Goal: Information Seeking & Learning: Find specific fact

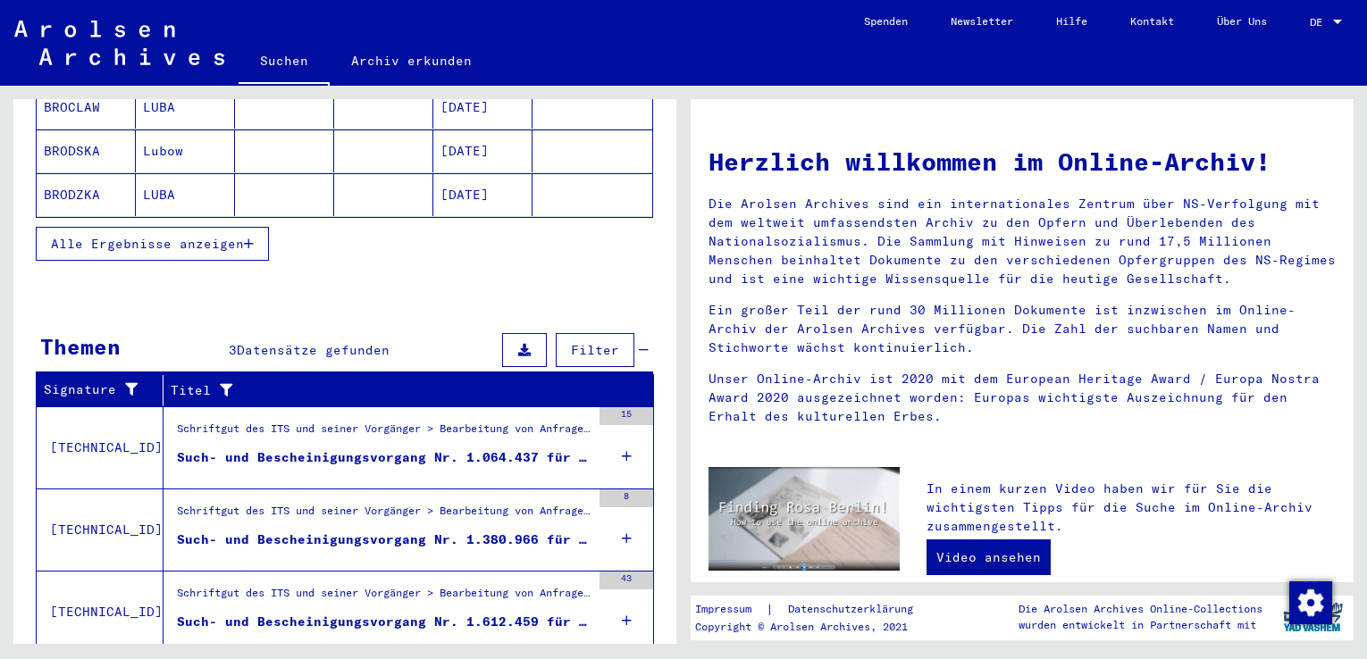
scroll to position [426, 0]
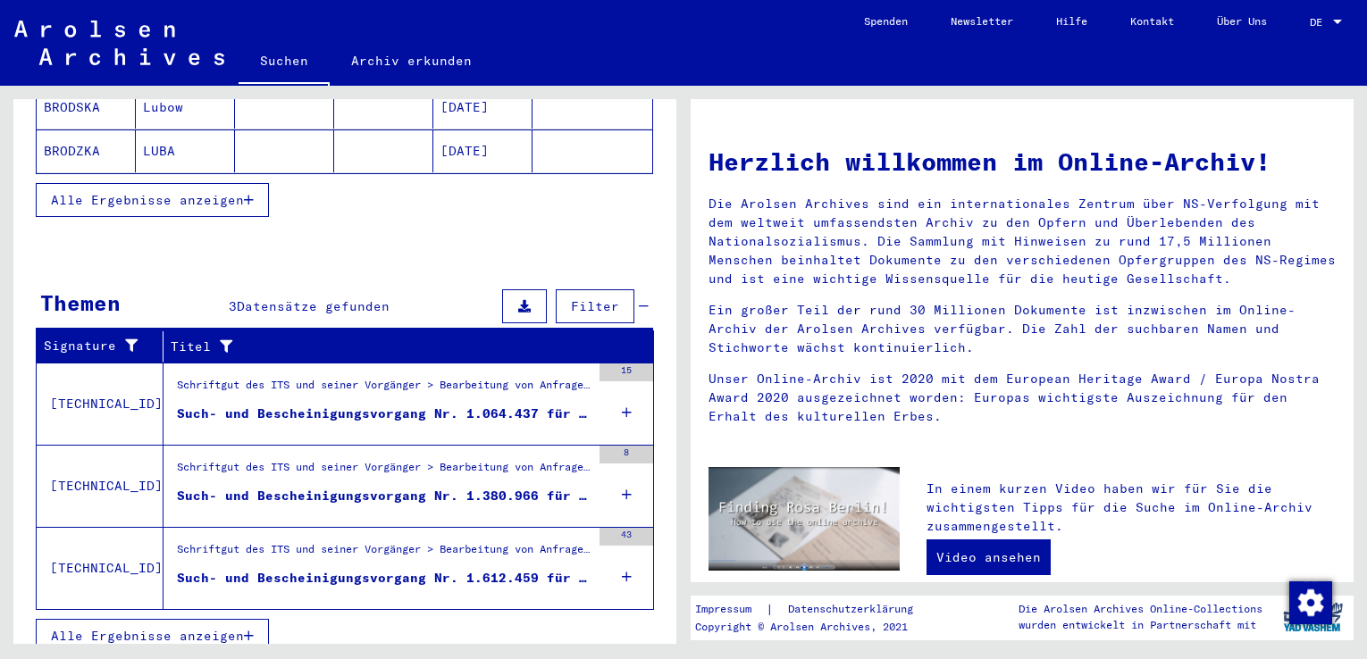
click at [382, 405] on div "Such- und Bescheinigungsvorgang Nr. 1.064.437 für [PERSON_NAME] geboren [DEMOGR…" at bounding box center [384, 414] width 414 height 19
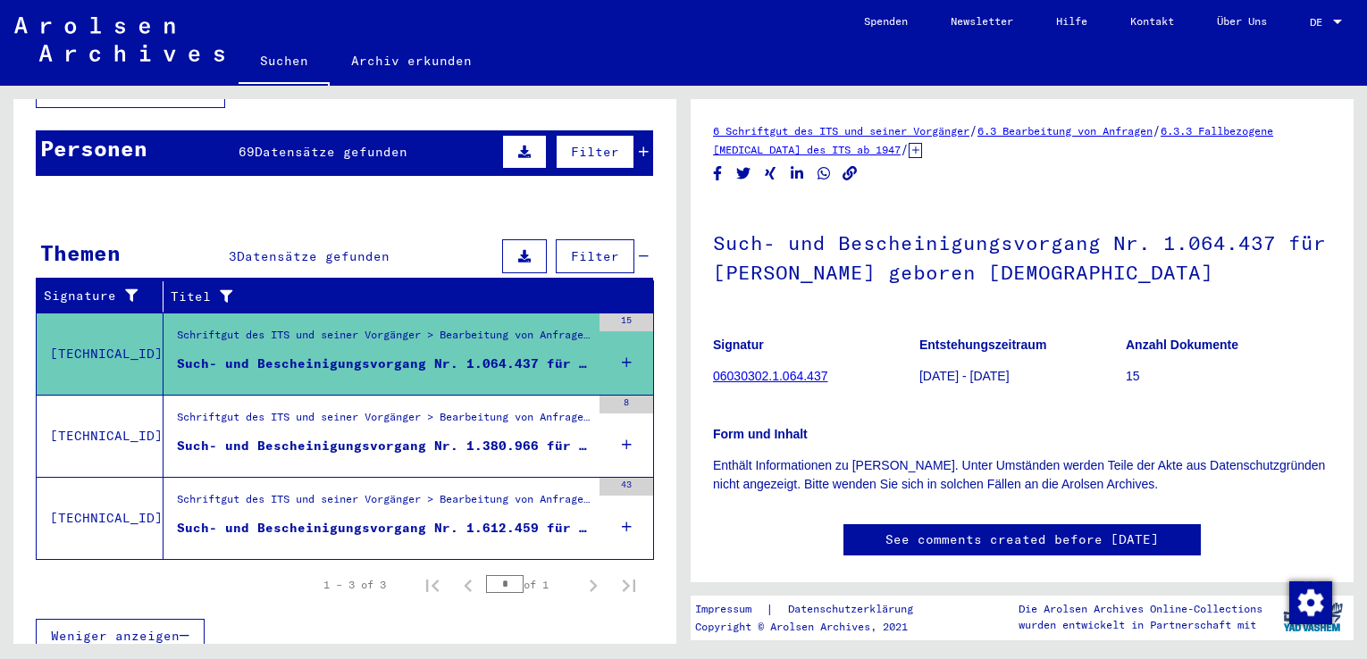
click at [399, 437] on div "Such- und Bescheinigungsvorgang Nr. 1.380.966 für [PERSON_NAME] geboren [DEMOGR…" at bounding box center [384, 446] width 414 height 19
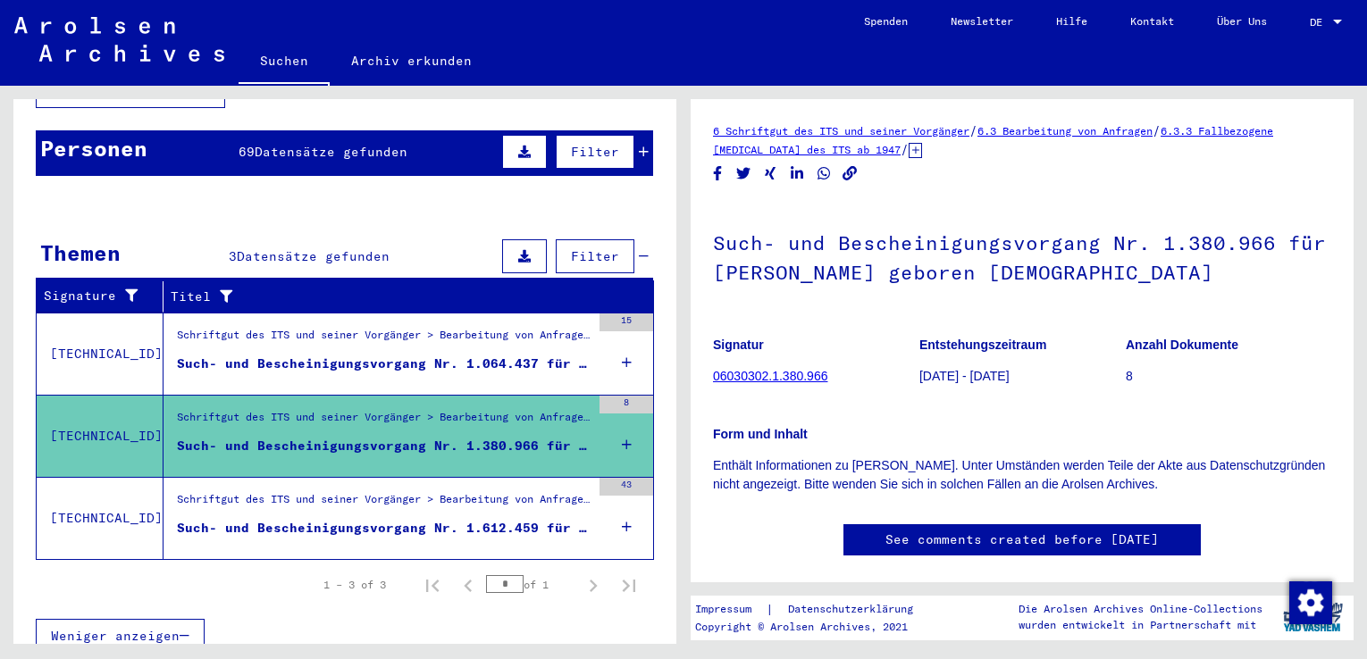
click at [375, 519] on div "Such- und Bescheinigungsvorgang Nr. 1.612.459 für [PERSON_NAME] geboren [DEMOGR…" at bounding box center [384, 528] width 414 height 19
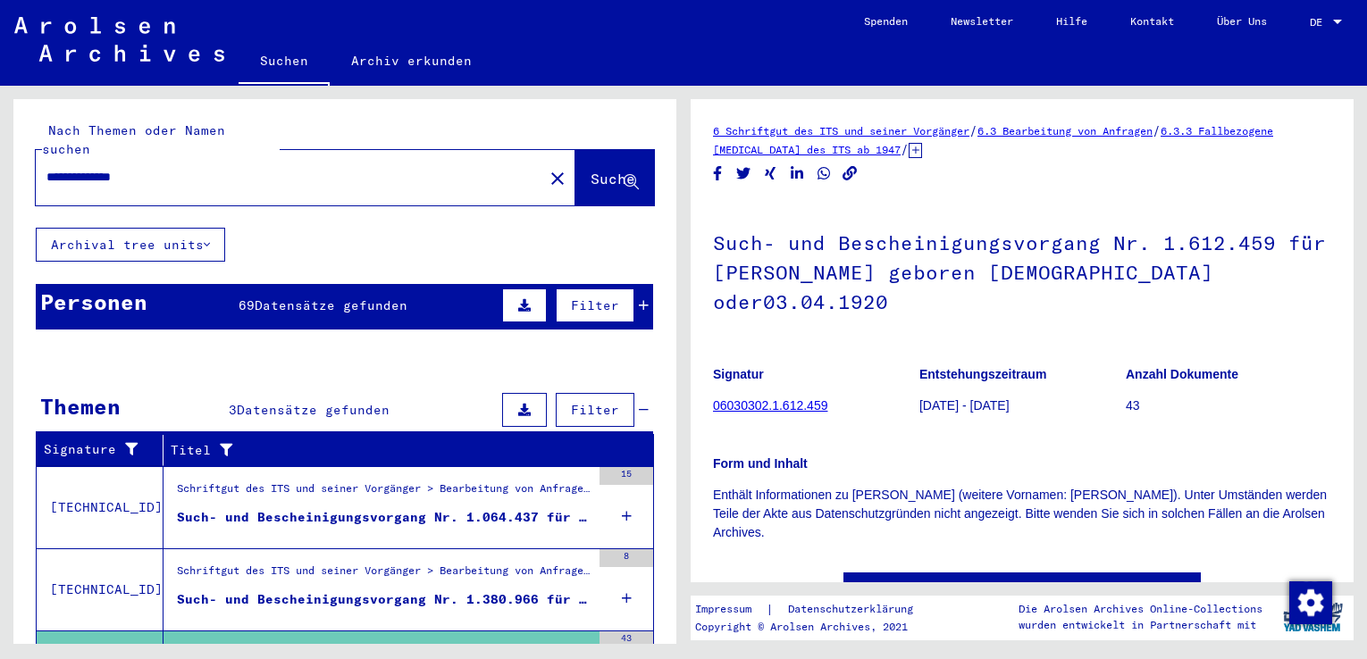
click at [337, 298] on span "Datensätze gefunden" at bounding box center [331, 306] width 153 height 16
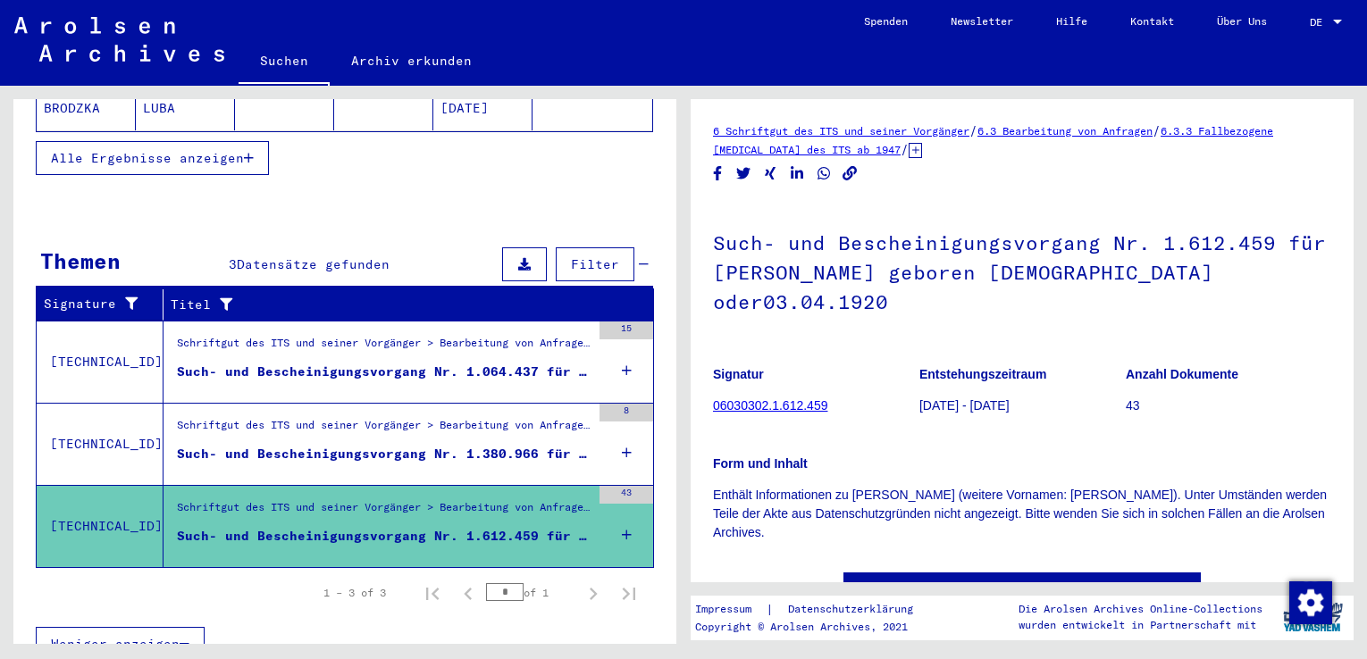
scroll to position [481, 0]
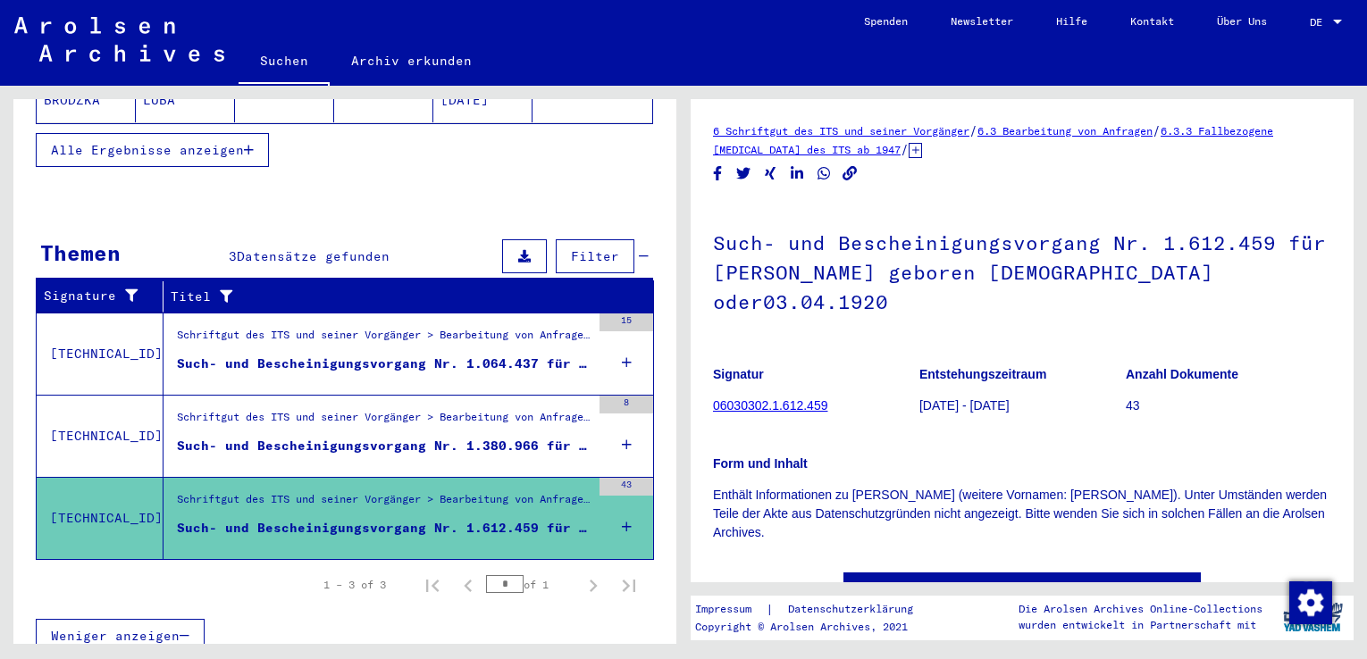
click at [621, 314] on div "15" at bounding box center [626, 323] width 54 height 18
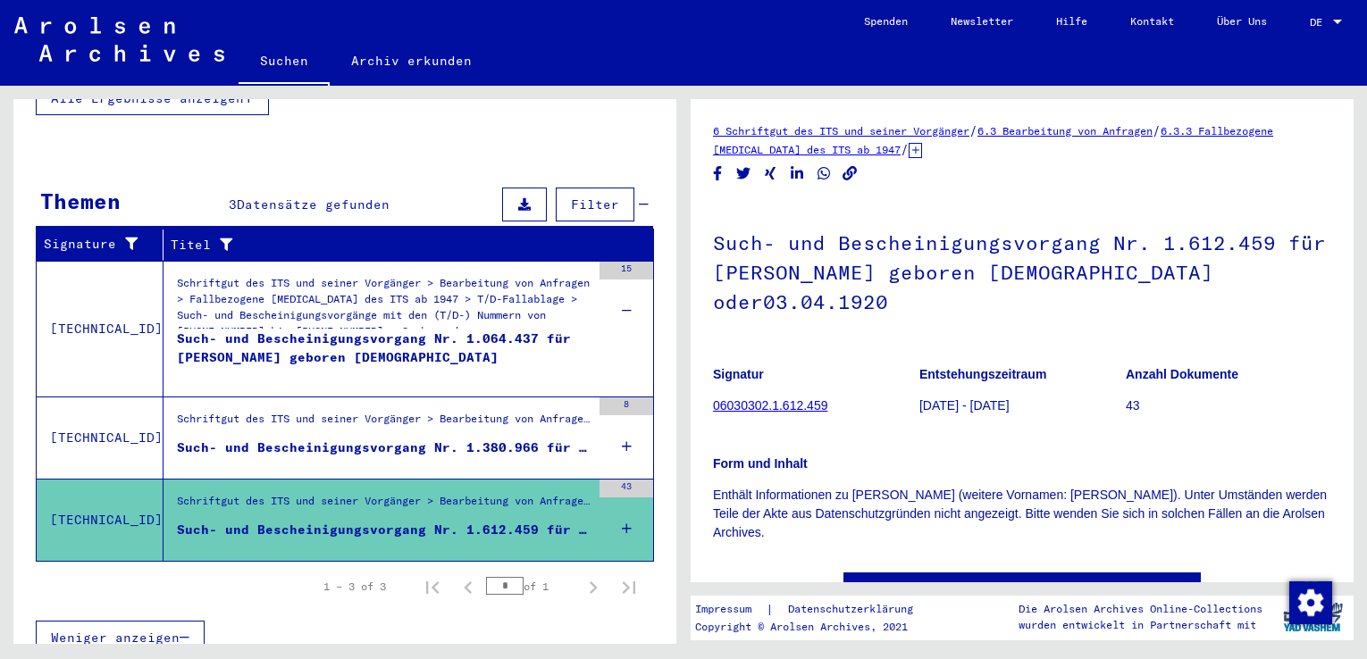
scroll to position [534, 0]
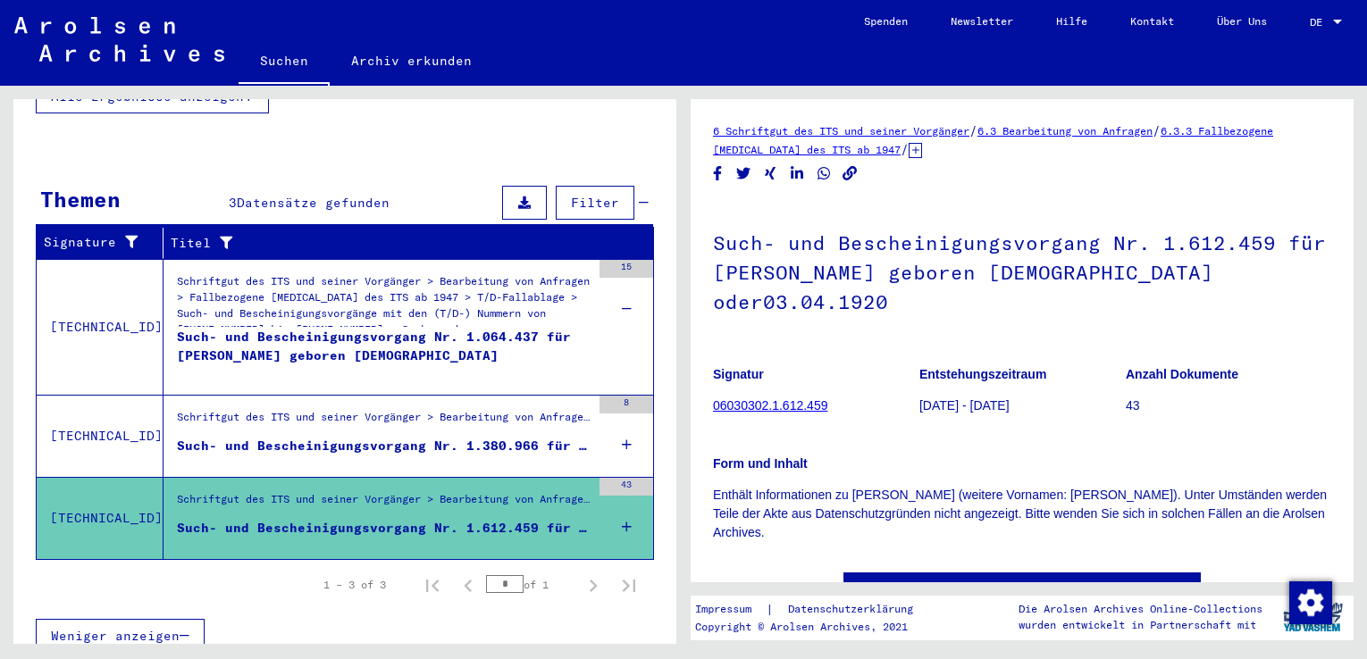
click at [407, 328] on div "Such- und Bescheinigungsvorgang Nr. 1.064.437 für [PERSON_NAME] geboren [DEMOGR…" at bounding box center [384, 355] width 414 height 54
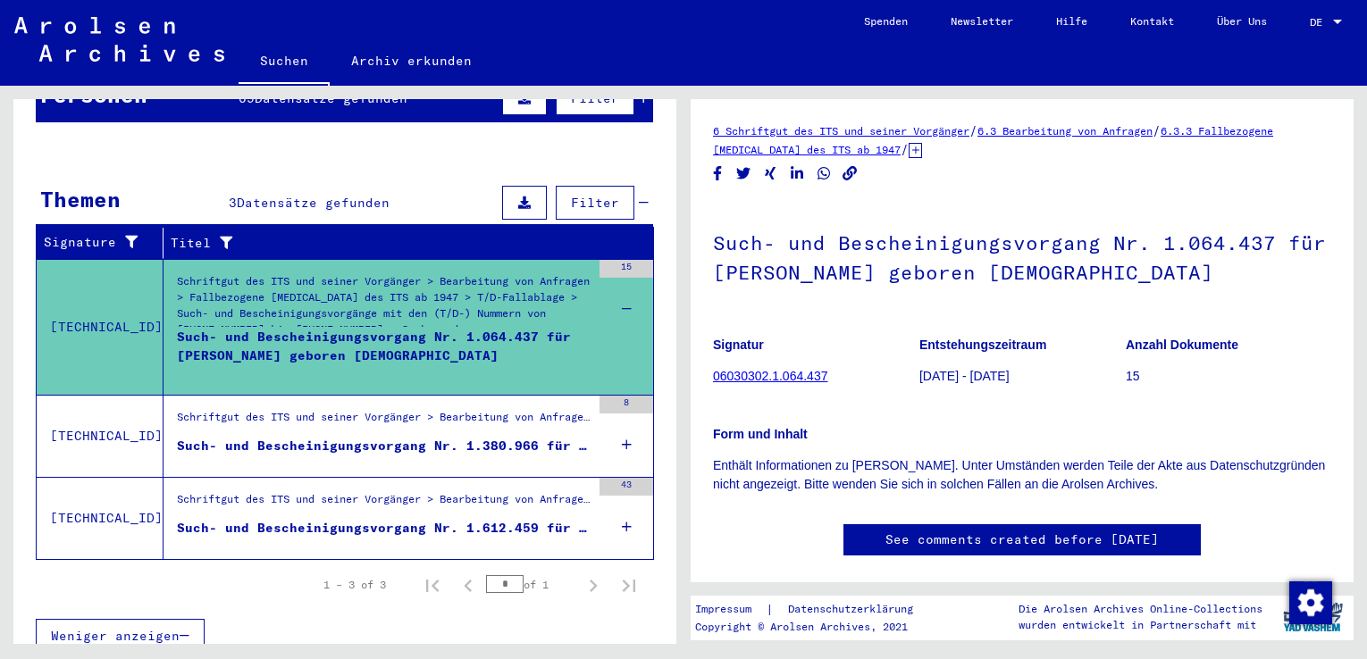
click at [983, 416] on div "Form und Inhalt Enthält Informationen zu [PERSON_NAME]. Unter Umständen werden …" at bounding box center [1022, 449] width 618 height 90
click at [800, 373] on link "06030302.1.064.437" at bounding box center [770, 376] width 114 height 14
click at [465, 437] on div "Such- und Bescheinigungsvorgang Nr. 1.380.966 für [PERSON_NAME] geboren [DEMOGR…" at bounding box center [384, 446] width 414 height 19
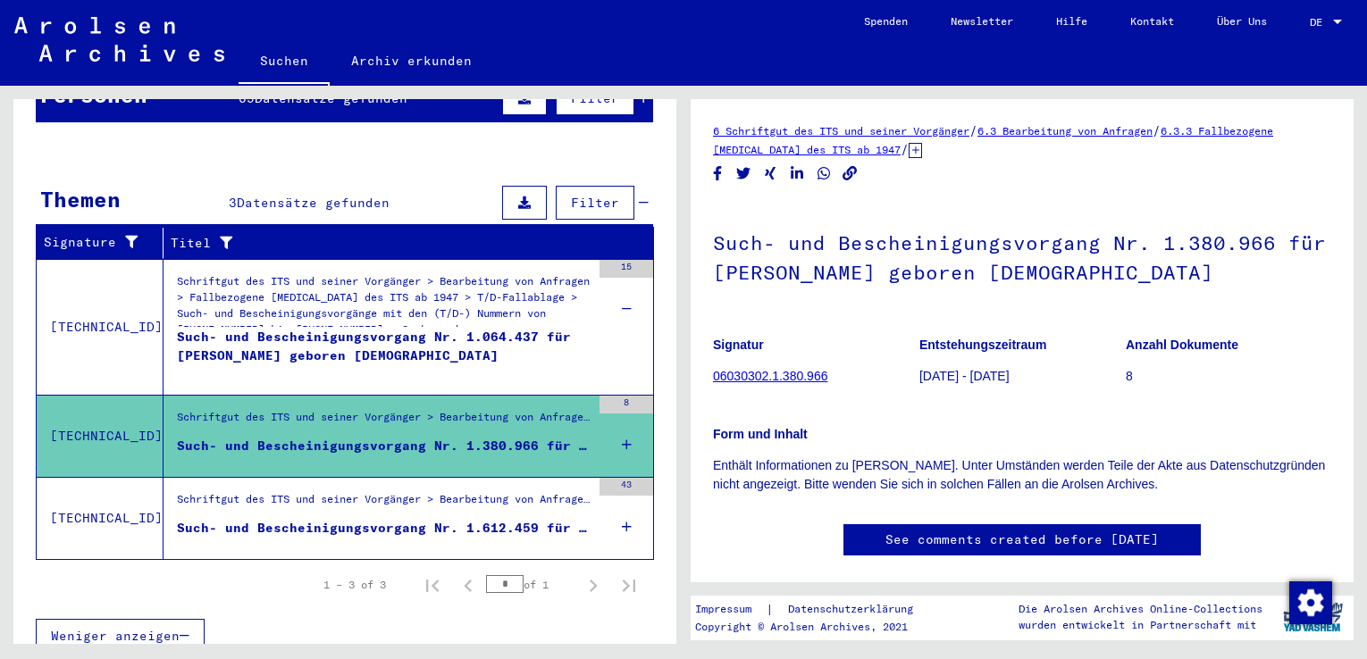
click at [873, 273] on h1 "Such- und Bescheinigungsvorgang Nr. 1.380.966 für [PERSON_NAME] geboren [DEMOGR…" at bounding box center [1022, 256] width 618 height 108
click at [865, 241] on h1 "Such- und Bescheinigungsvorgang Nr. 1.380.966 für [PERSON_NAME] geboren [DEMOGR…" at bounding box center [1022, 256] width 618 height 108
click at [799, 374] on link "06030302.1.380.966" at bounding box center [770, 376] width 114 height 14
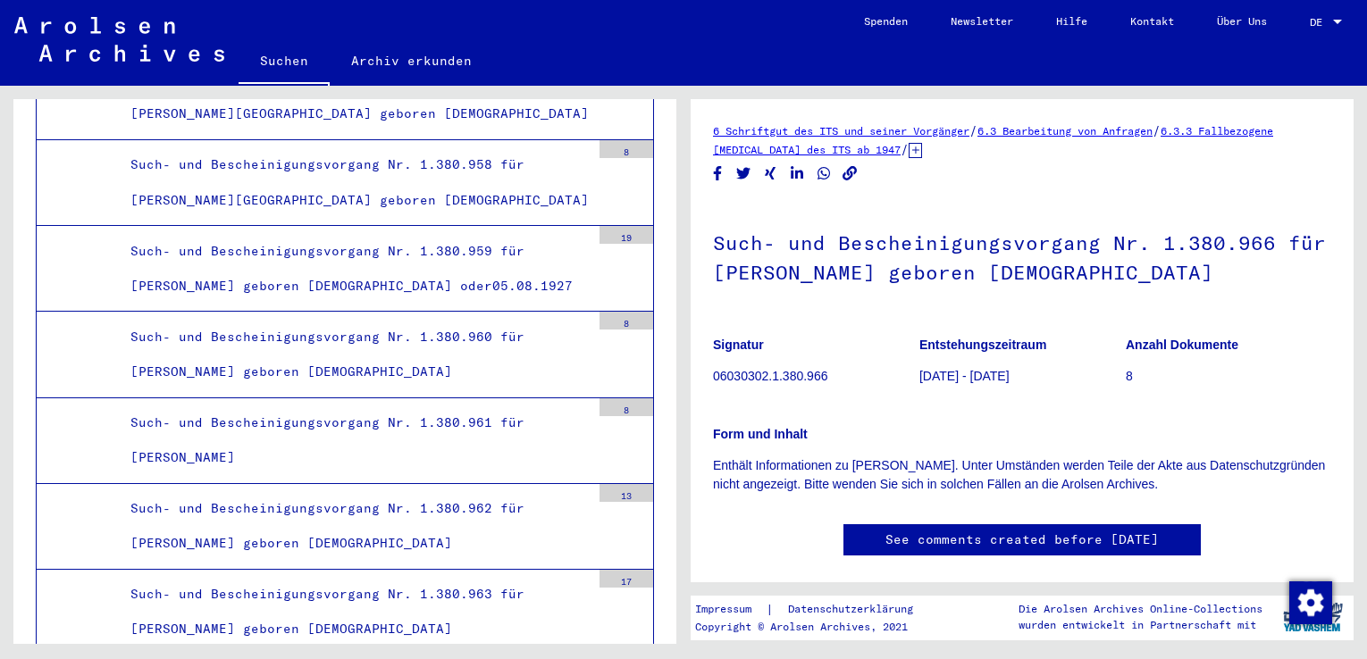
scroll to position [60001, 0]
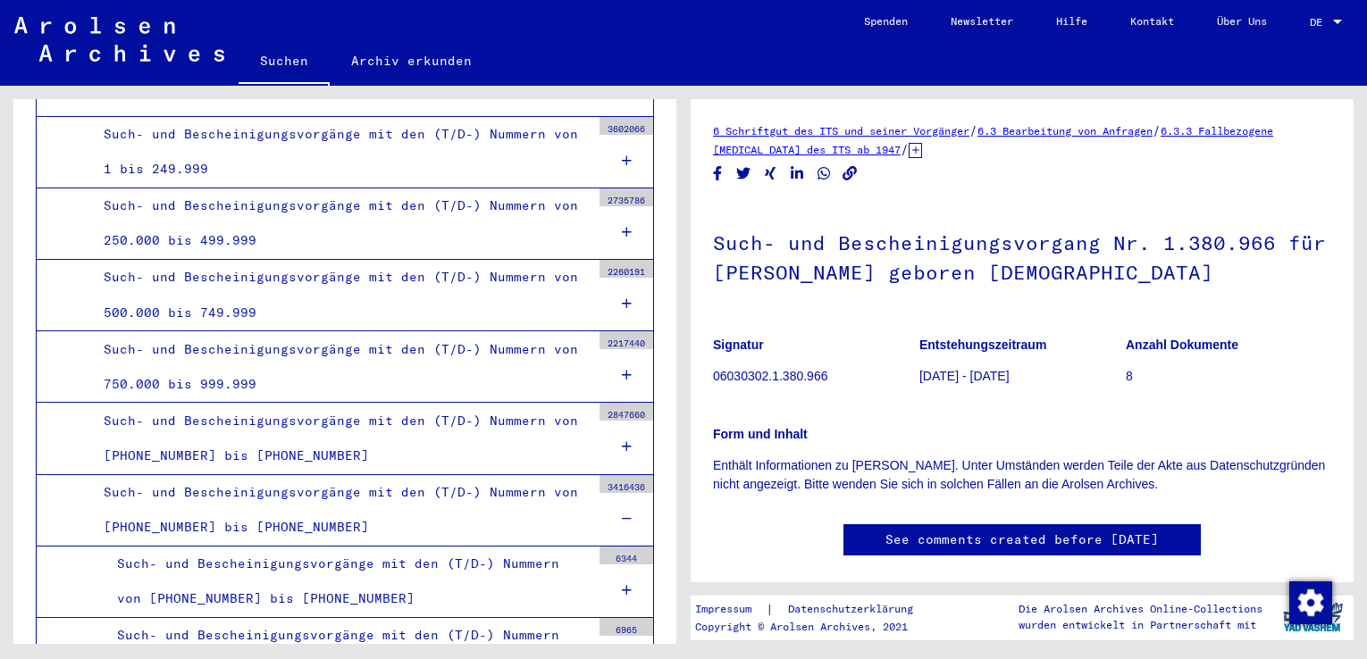
scroll to position [0, 0]
